Goal: Find specific page/section: Find specific page/section

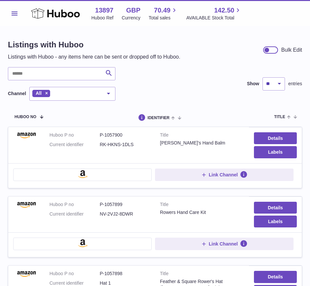
click at [12, 14] on span "Menu" at bounding box center [15, 14] width 6 height 4
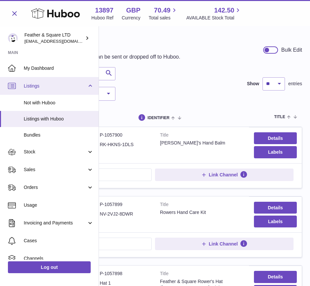
click at [35, 89] on link "Listings" at bounding box center [49, 86] width 99 height 18
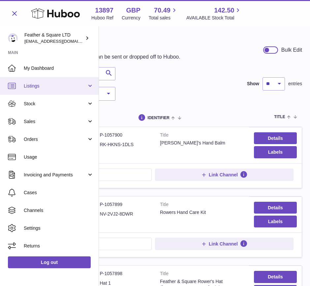
click at [35, 89] on link "Listings" at bounding box center [49, 86] width 99 height 18
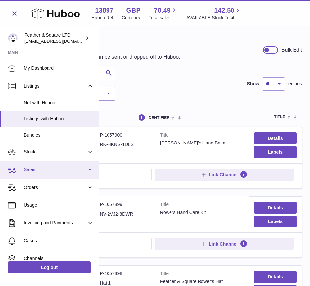
click at [36, 167] on span "Sales" at bounding box center [55, 170] width 63 height 6
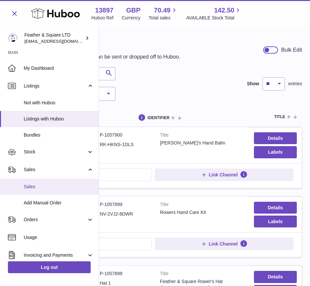
click at [39, 187] on span "Sales" at bounding box center [59, 187] width 70 height 6
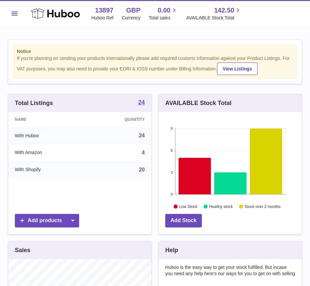
scroll to position [103, 143]
click at [12, 10] on button "Menu" at bounding box center [14, 13] width 13 height 13
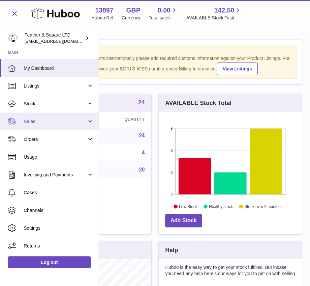
click at [34, 119] on span "Sales" at bounding box center [55, 122] width 63 height 6
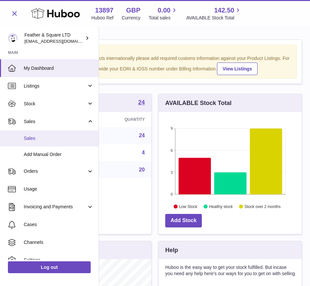
click at [32, 136] on span "Sales" at bounding box center [59, 138] width 70 height 6
